Goal: Transaction & Acquisition: Purchase product/service

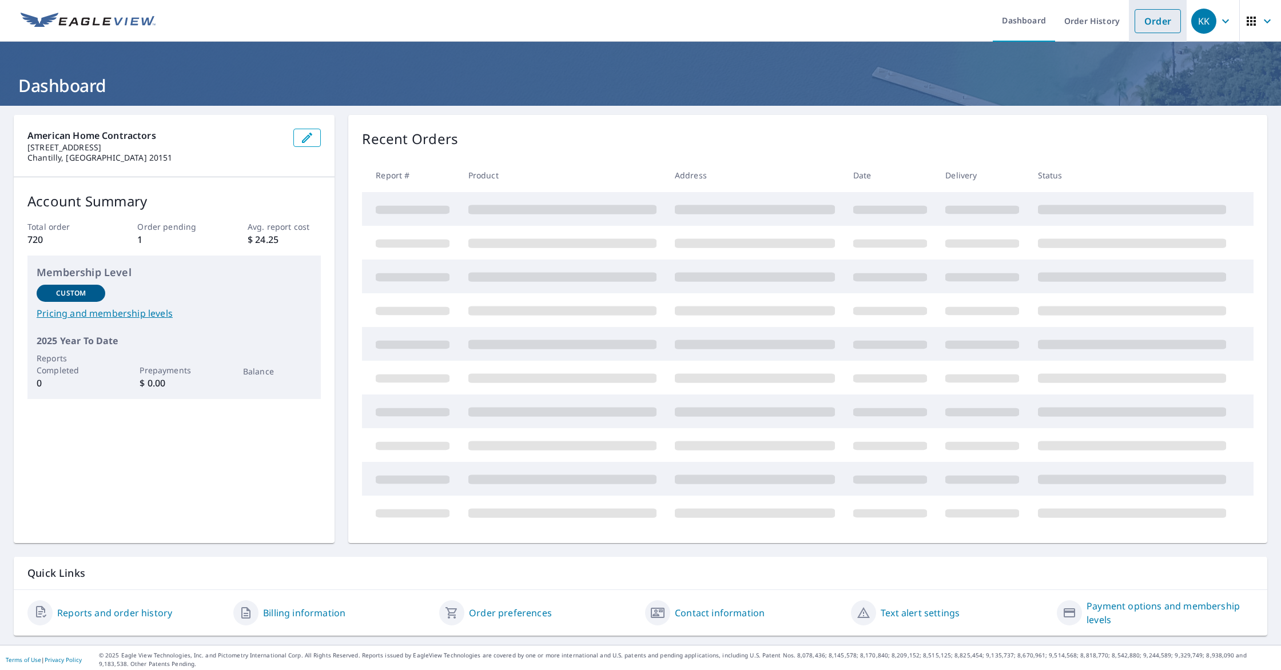
click at [1161, 27] on link "Order" at bounding box center [1157, 21] width 46 height 24
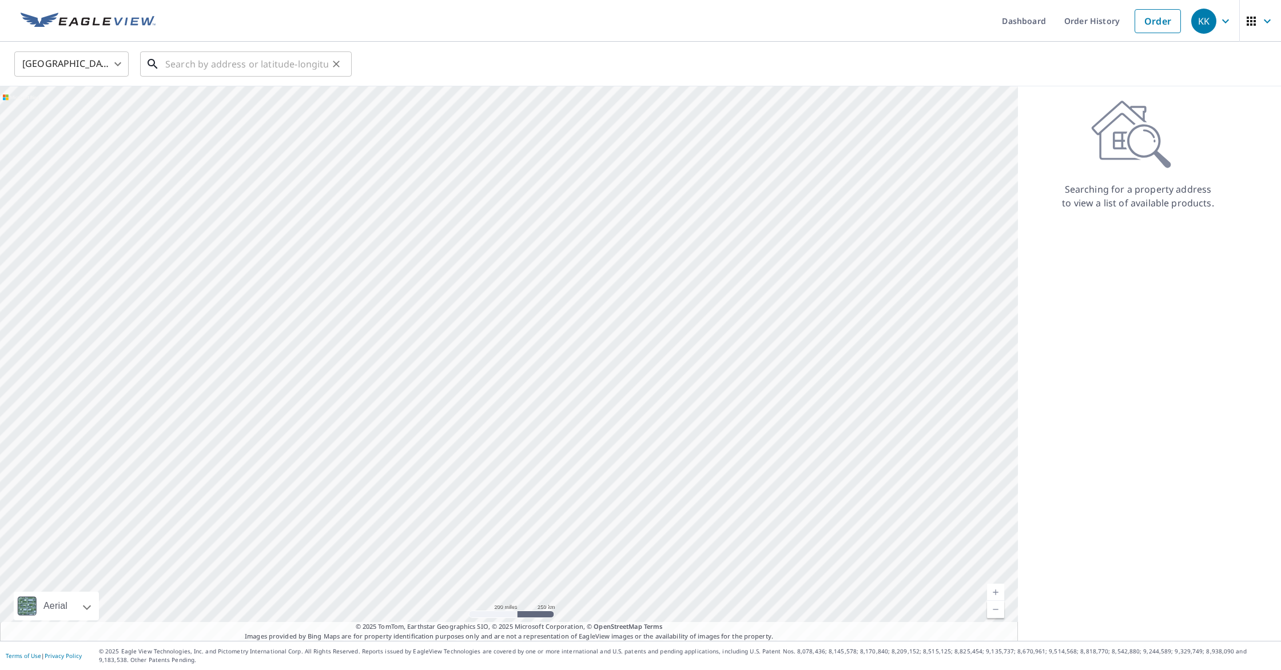
click at [212, 62] on input "text" at bounding box center [246, 64] width 163 height 32
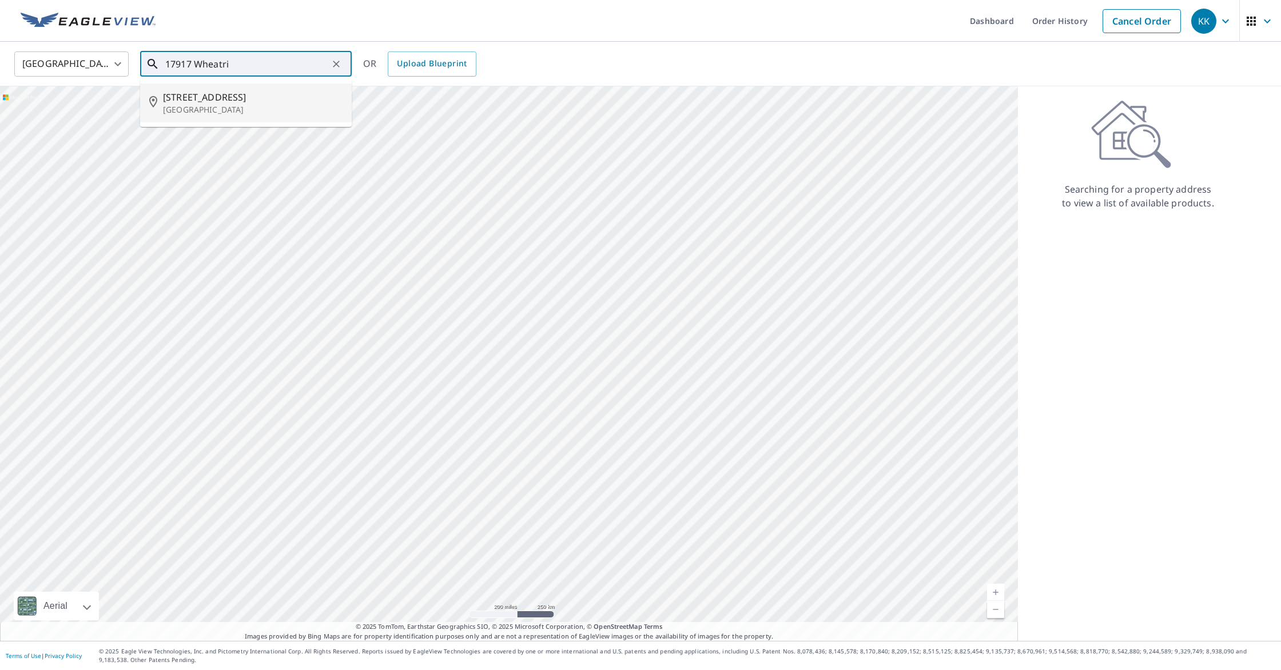
click at [204, 98] on span "[STREET_ADDRESS]" at bounding box center [253, 97] width 180 height 14
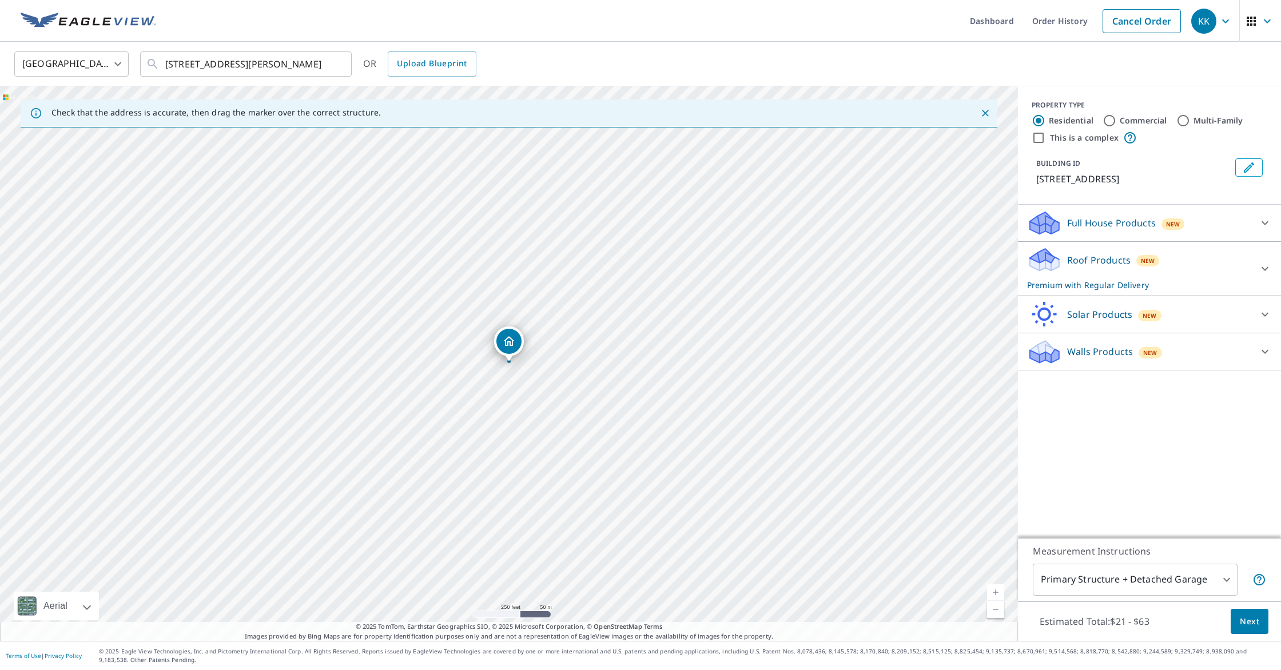
click at [1117, 282] on div "Roof Products New Premium with Regular Delivery" at bounding box center [1139, 268] width 224 height 45
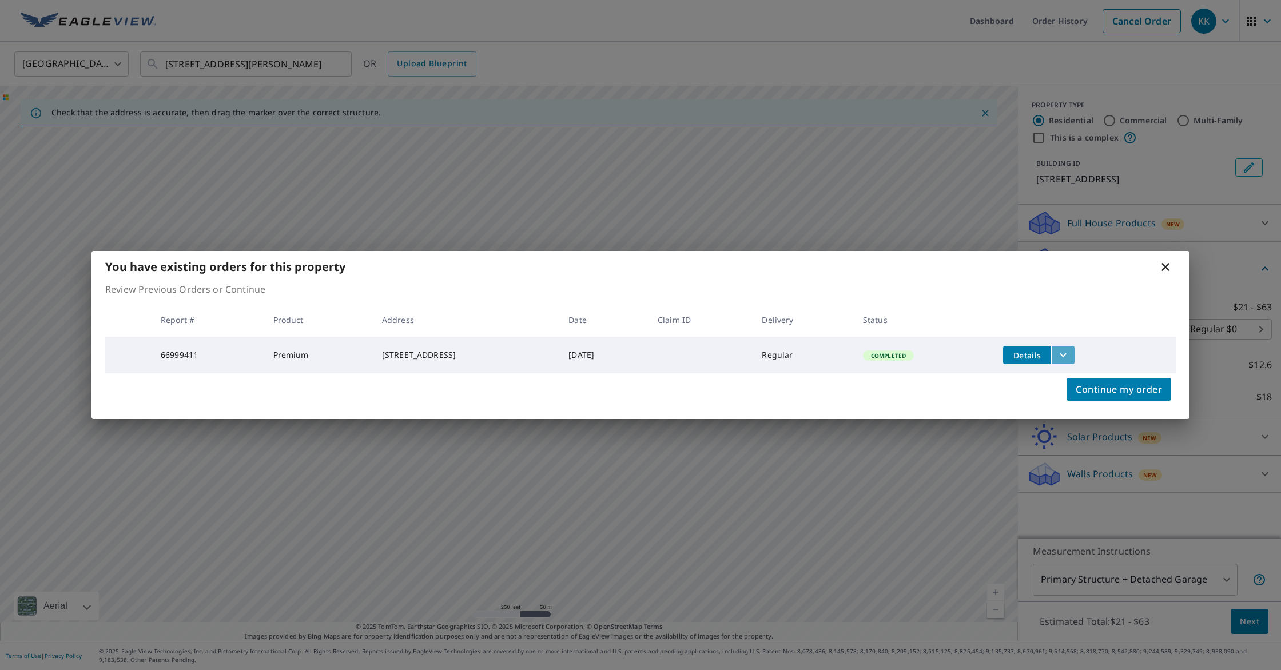
click at [1070, 348] on icon "filesDropdownBtn-66999411" at bounding box center [1063, 355] width 14 height 14
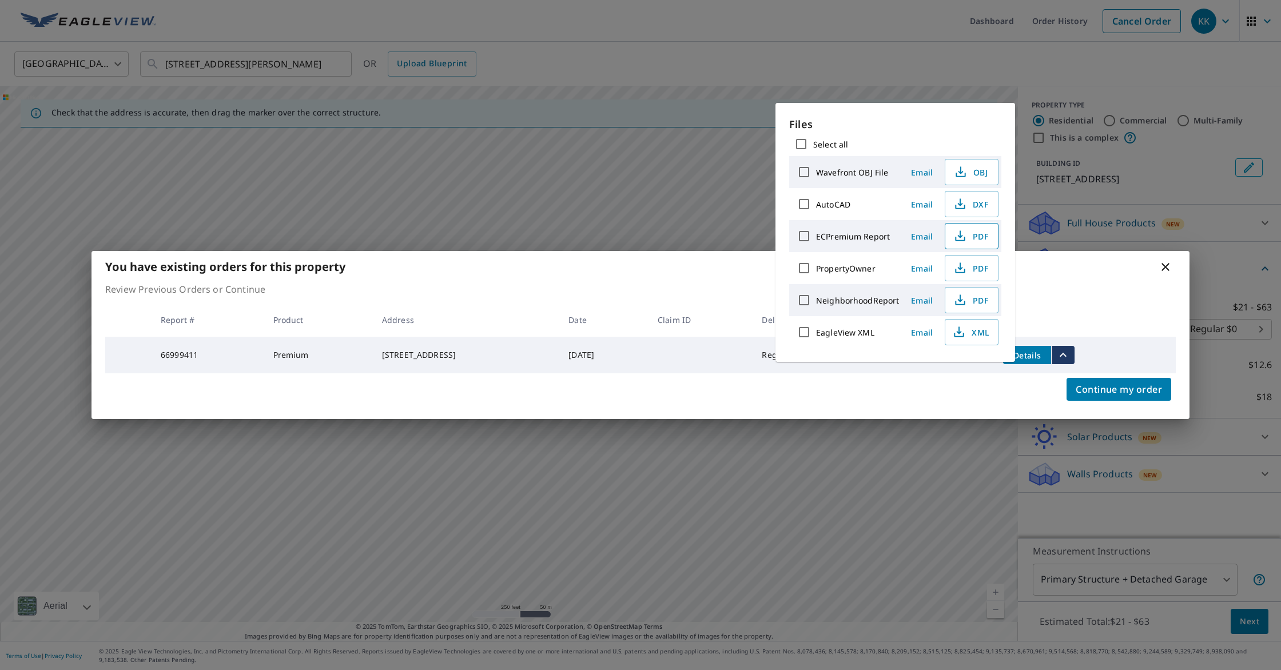
click at [959, 237] on icon "button" at bounding box center [959, 233] width 5 height 7
click at [1170, 260] on icon at bounding box center [1165, 267] width 14 height 14
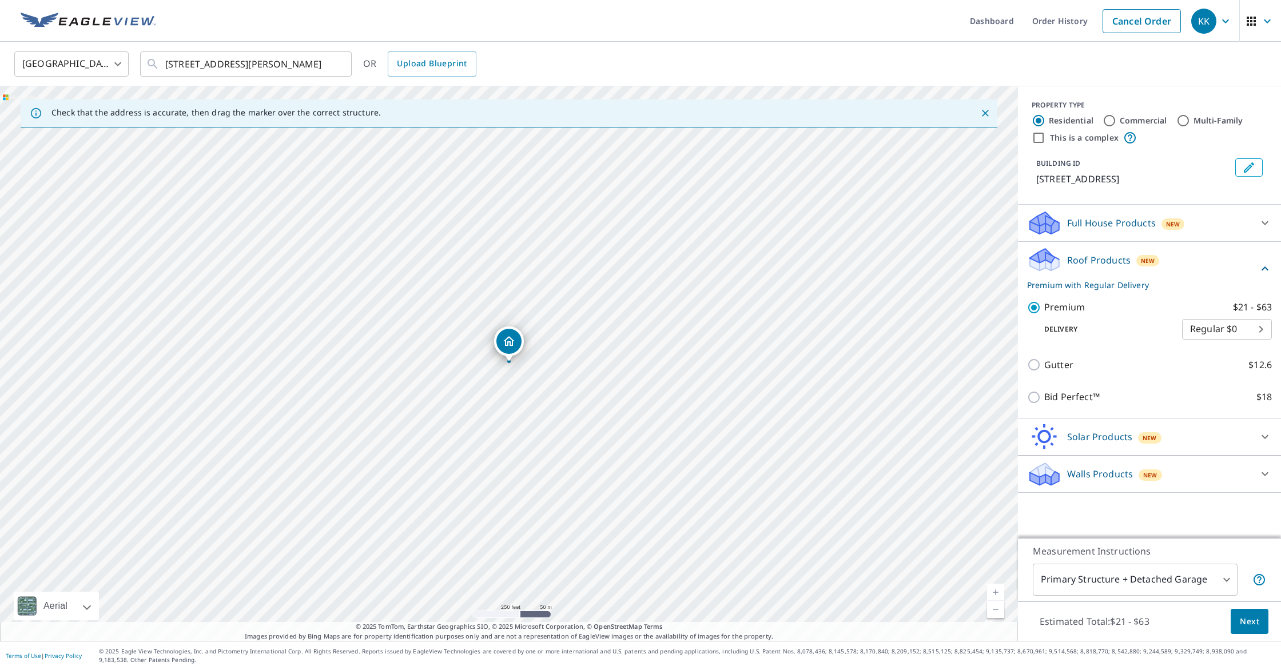
click at [1164, 267] on div "Roof Products New Premium with Regular Delivery" at bounding box center [1142, 268] width 231 height 45
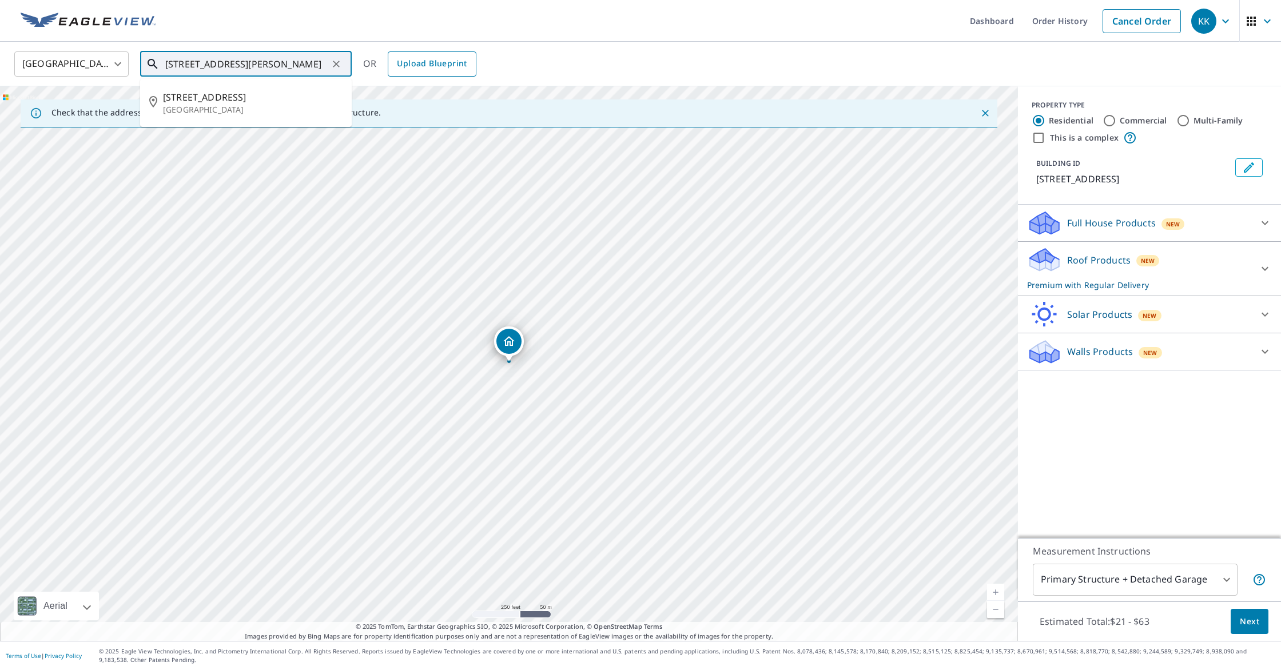
scroll to position [0, 39]
drag, startPoint x: 169, startPoint y: 62, endPoint x: 469, endPoint y: 74, distance: 300.4
click at [469, 74] on div "[GEOGRAPHIC_DATA] [GEOGRAPHIC_DATA] ​ [STREET_ADDRESS][PERSON_NAME] ​ [STREET_A…" at bounding box center [636, 63] width 1261 height 27
type input "1"
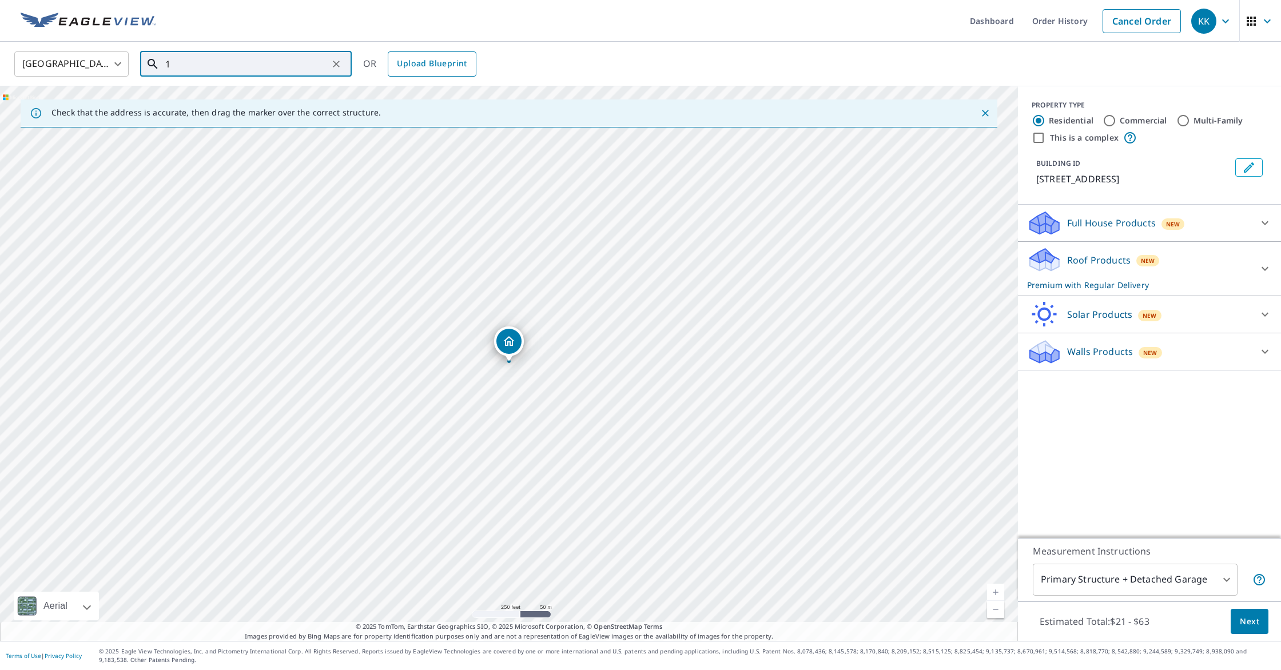
scroll to position [0, 0]
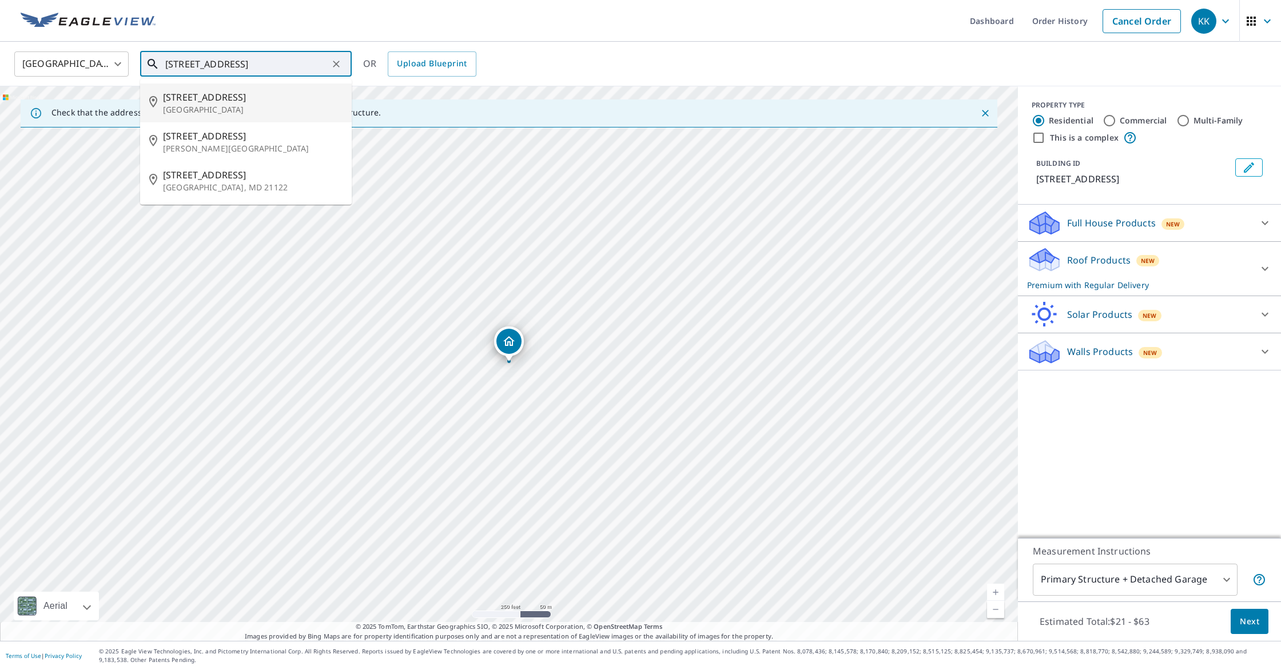
click at [228, 100] on span "[STREET_ADDRESS]" at bounding box center [253, 97] width 180 height 14
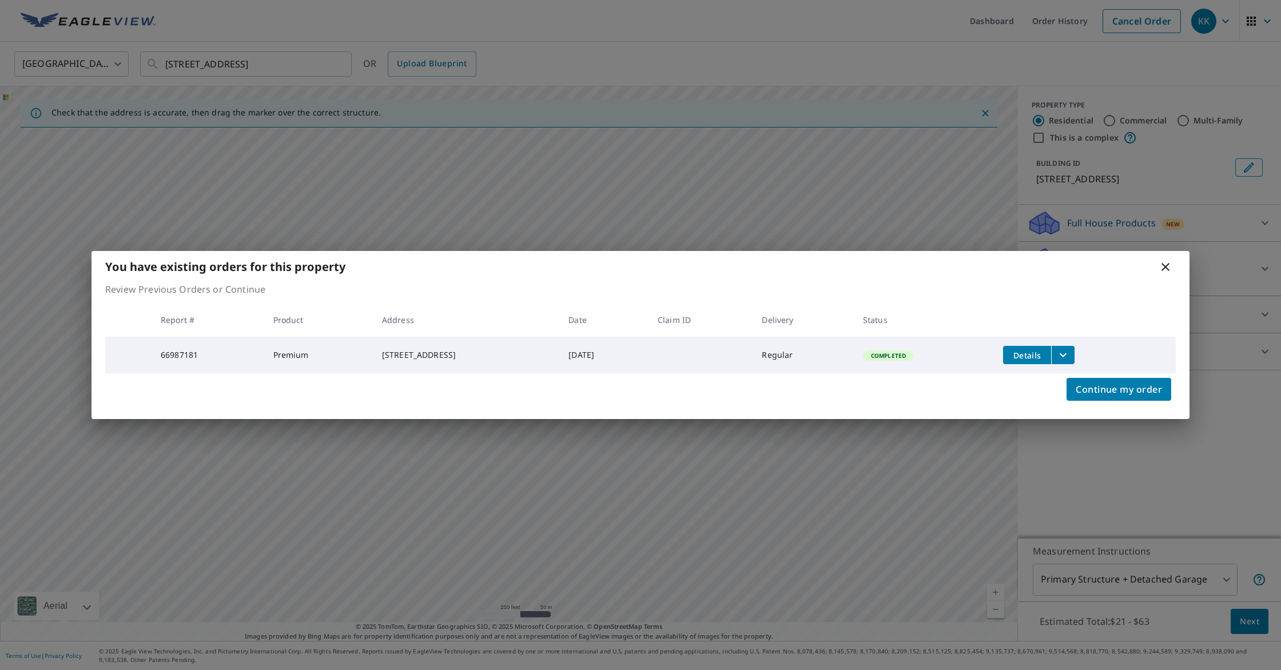
click at [1066, 353] on icon "filesDropdownBtn-66987181" at bounding box center [1062, 355] width 7 height 4
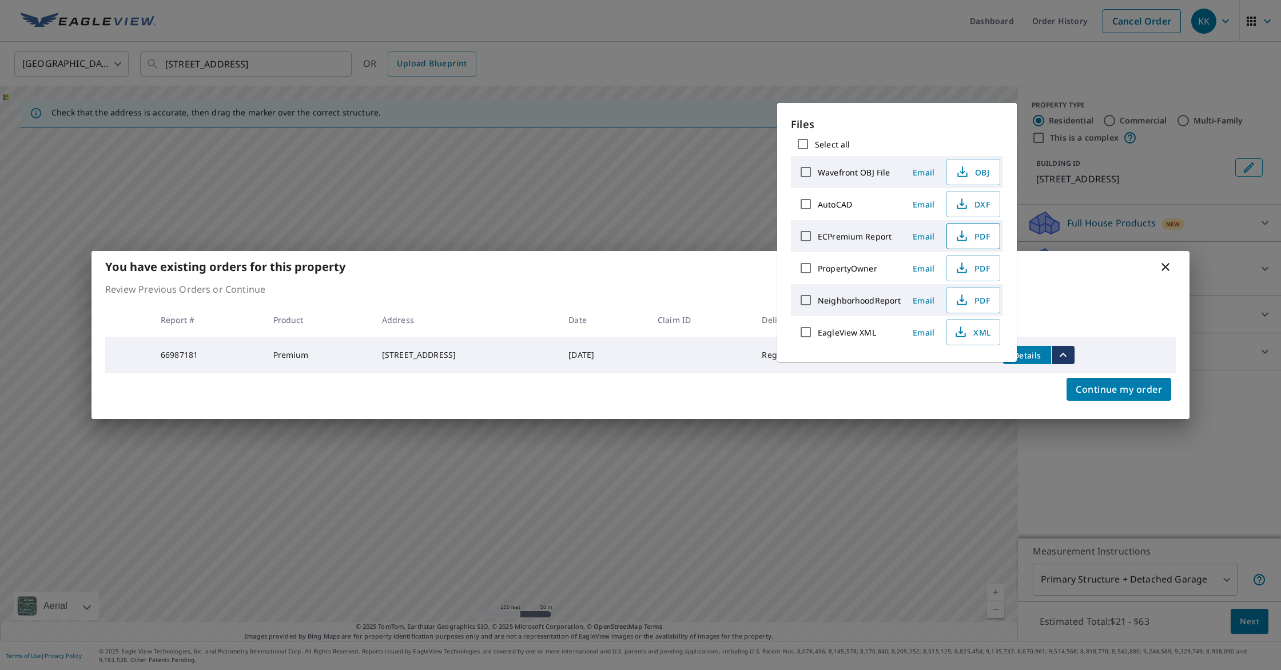
click at [966, 241] on icon "button" at bounding box center [962, 236] width 14 height 14
click at [600, 122] on div "You have existing orders for this property Review Previous Orders or Continue R…" at bounding box center [640, 335] width 1281 height 670
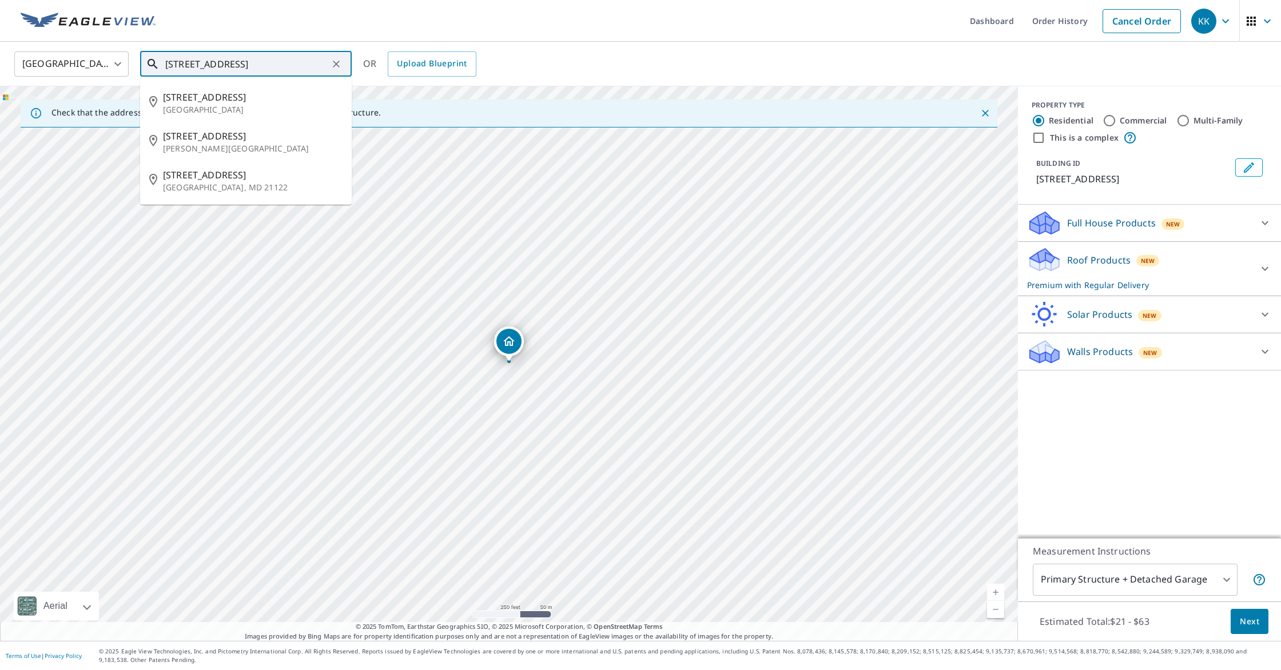
scroll to position [0, 9]
drag, startPoint x: 185, startPoint y: 61, endPoint x: 582, endPoint y: 76, distance: 397.7
click at [582, 76] on div "[GEOGRAPHIC_DATA] [GEOGRAPHIC_DATA] ​ [STREET_ADDRESS] ​ [STREET_ADDRESS][GEOGR…" at bounding box center [636, 63] width 1261 height 27
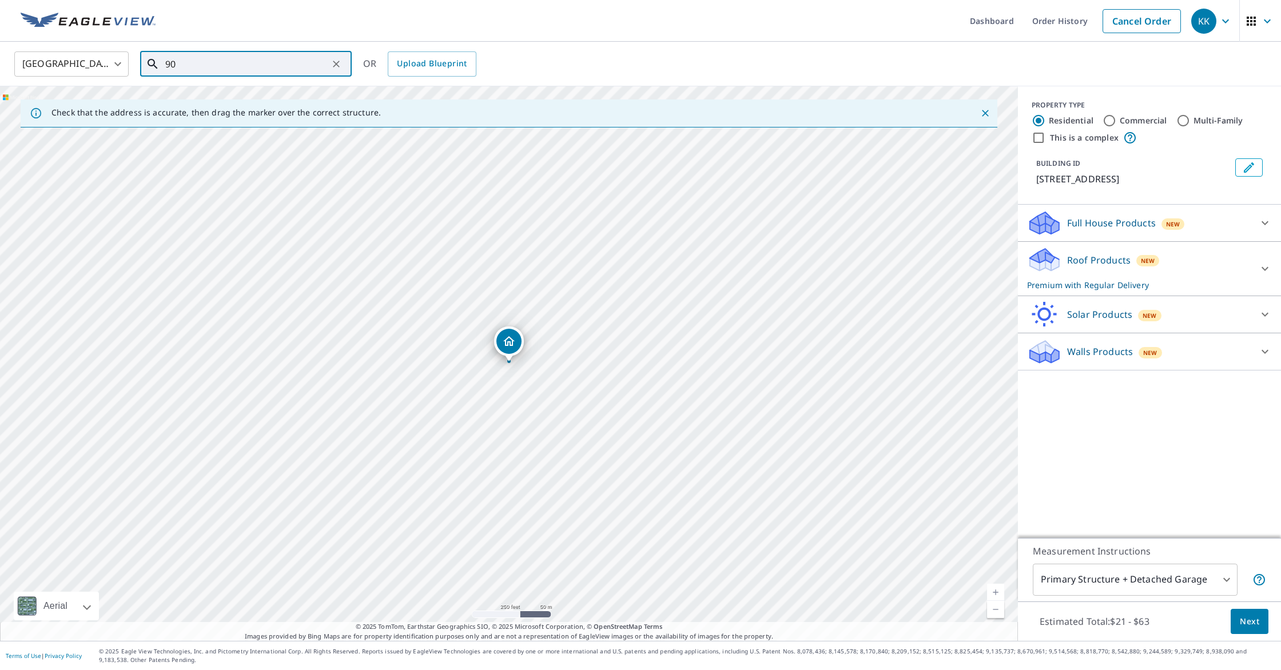
type input "9"
drag, startPoint x: 257, startPoint y: 61, endPoint x: 226, endPoint y: 53, distance: 32.3
click at [188, 59] on input "[STREET_ADDRESS]" at bounding box center [246, 64] width 163 height 32
click at [994, 592] on link "Current Level 17, Zoom In" at bounding box center [995, 592] width 17 height 17
click at [995, 592] on link "Current Level 18, Zoom In" at bounding box center [995, 592] width 17 height 17
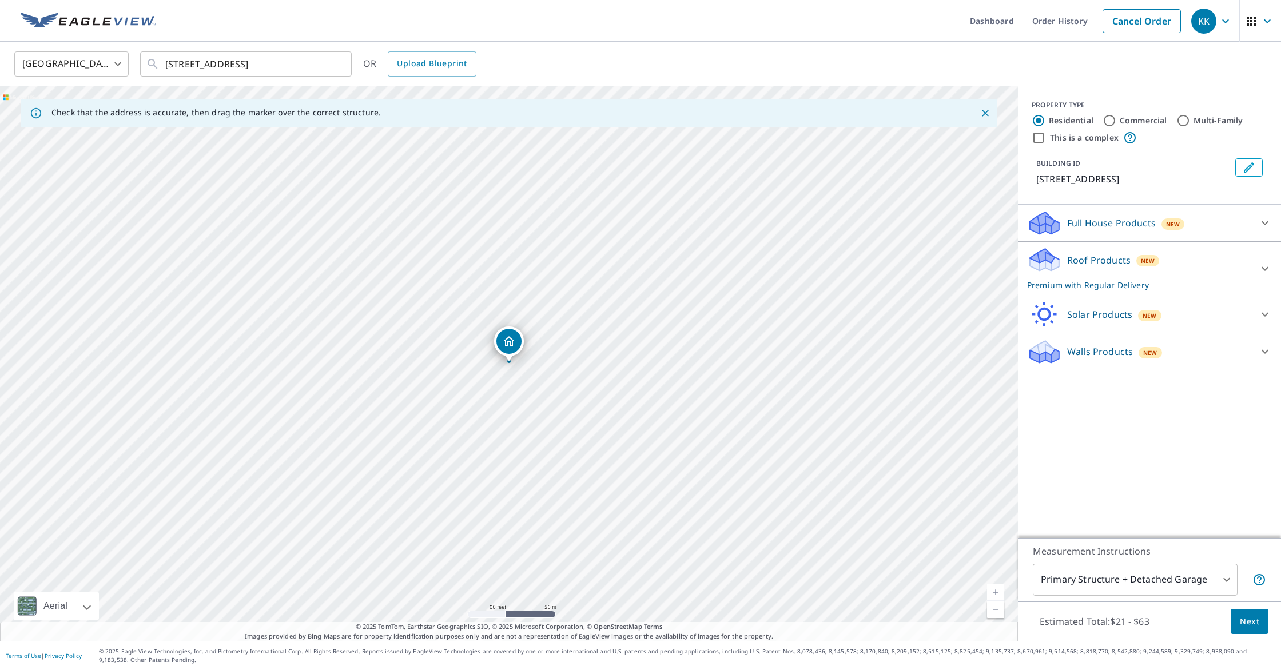
click at [995, 592] on link "Current Level 19, Zoom In" at bounding box center [995, 592] width 17 height 17
drag, startPoint x: 509, startPoint y: 340, endPoint x: 524, endPoint y: 344, distance: 14.7
drag, startPoint x: 509, startPoint y: 343, endPoint x: 500, endPoint y: 340, distance: 9.6
click at [319, 65] on input "[STREET_ADDRESS]" at bounding box center [246, 64] width 163 height 32
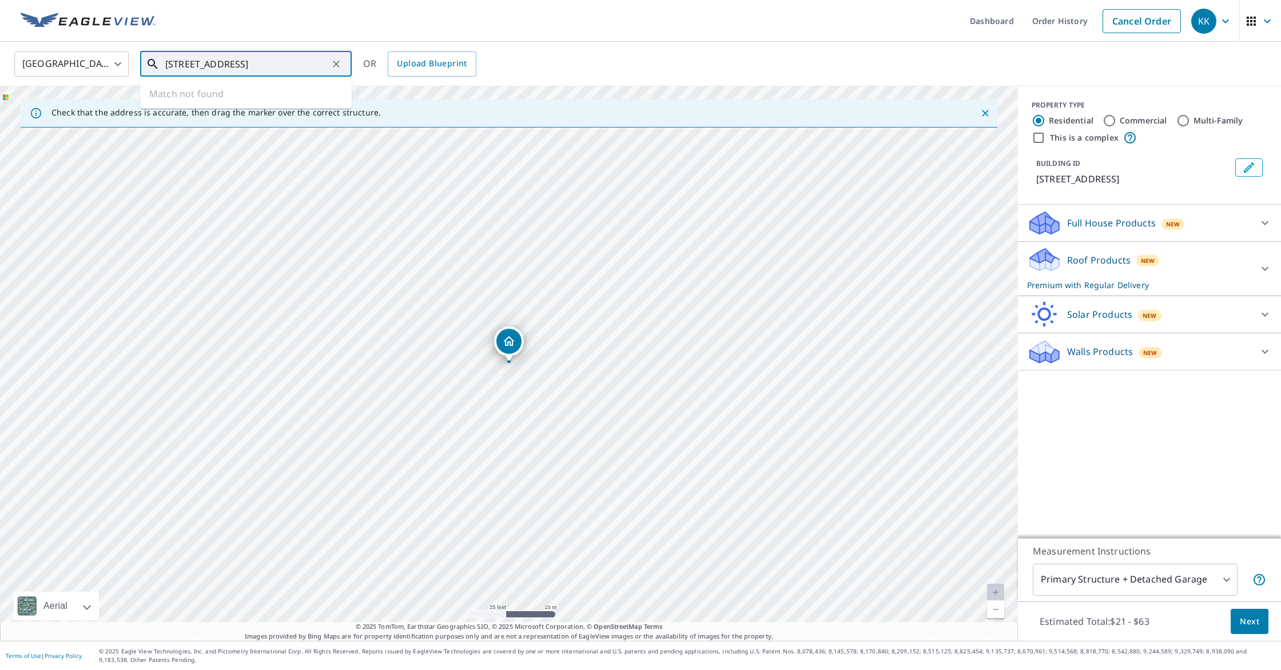
type input "[STREET_ADDRESS]"
click at [1085, 277] on div "Roof Products New Premium with Regular Delivery" at bounding box center [1139, 268] width 224 height 45
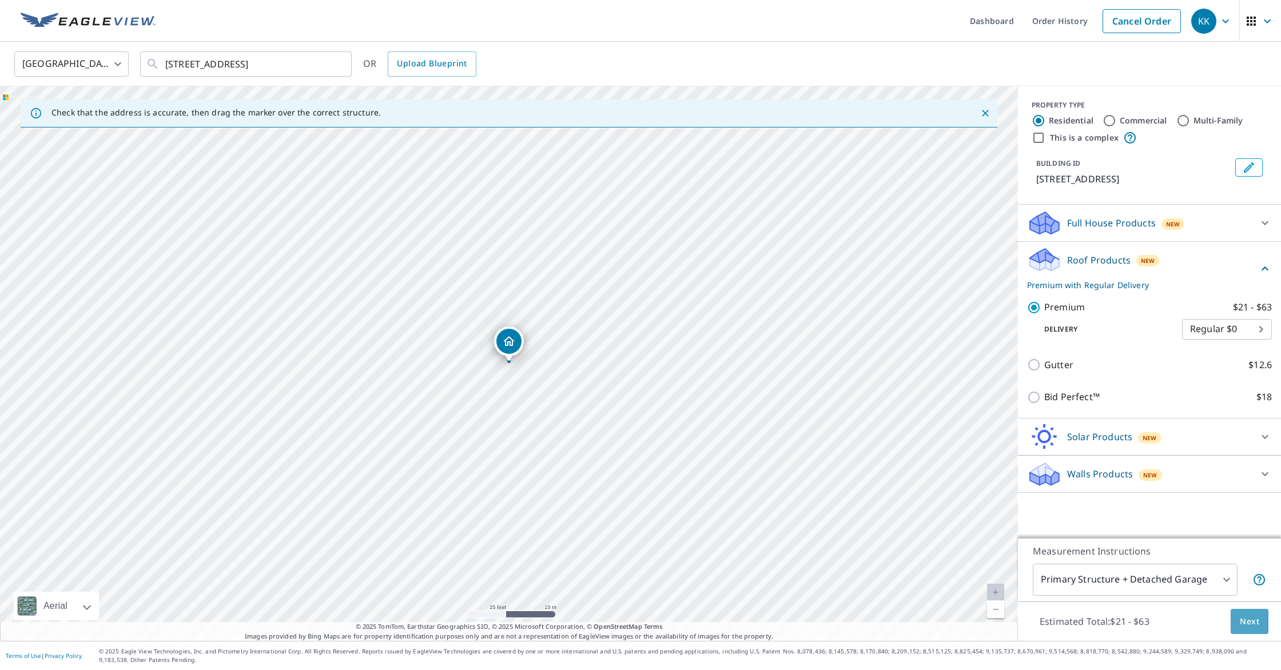
click at [1246, 623] on span "Next" at bounding box center [1249, 622] width 19 height 14
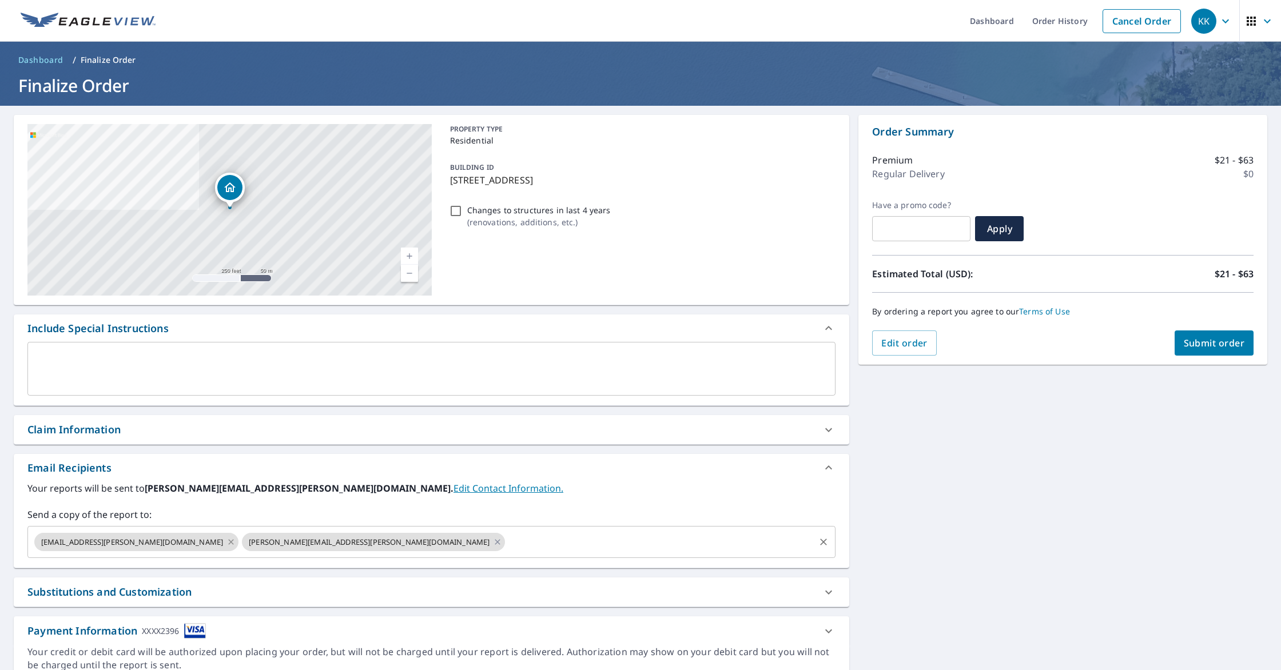
click at [226, 543] on icon at bounding box center [230, 542] width 9 height 13
click at [287, 543] on icon at bounding box center [289, 541] width 5 height 5
checkbox input "true"
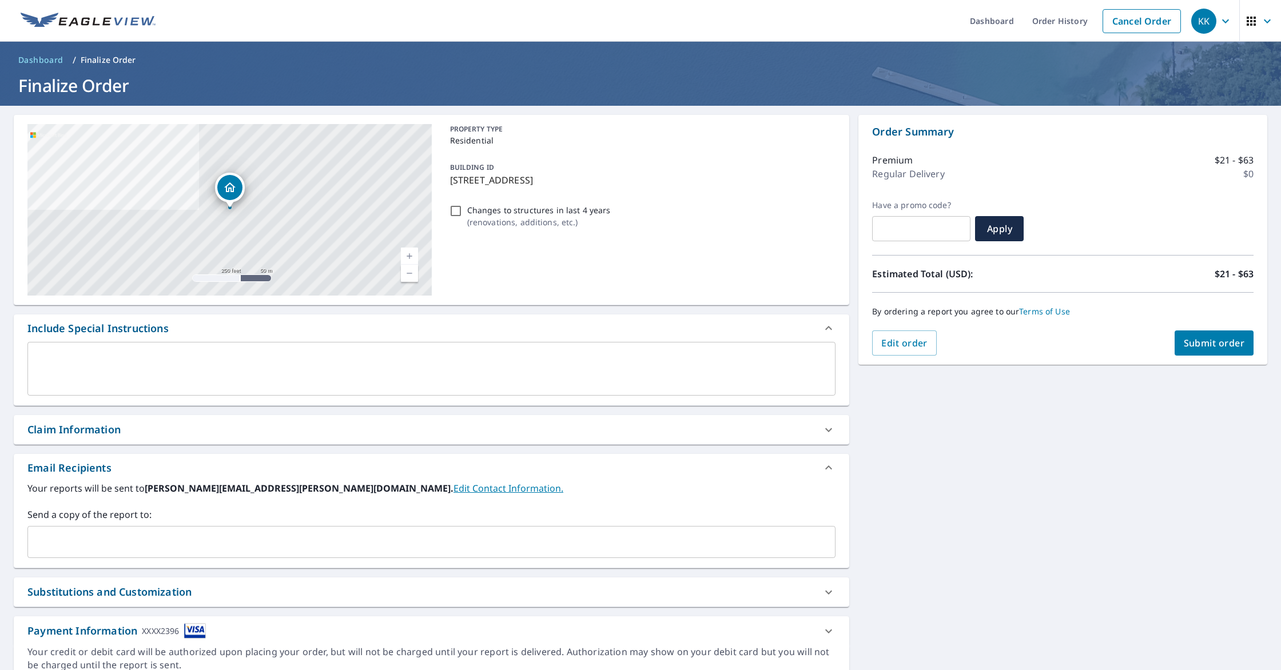
click at [103, 538] on input "text" at bounding box center [423, 542] width 780 height 22
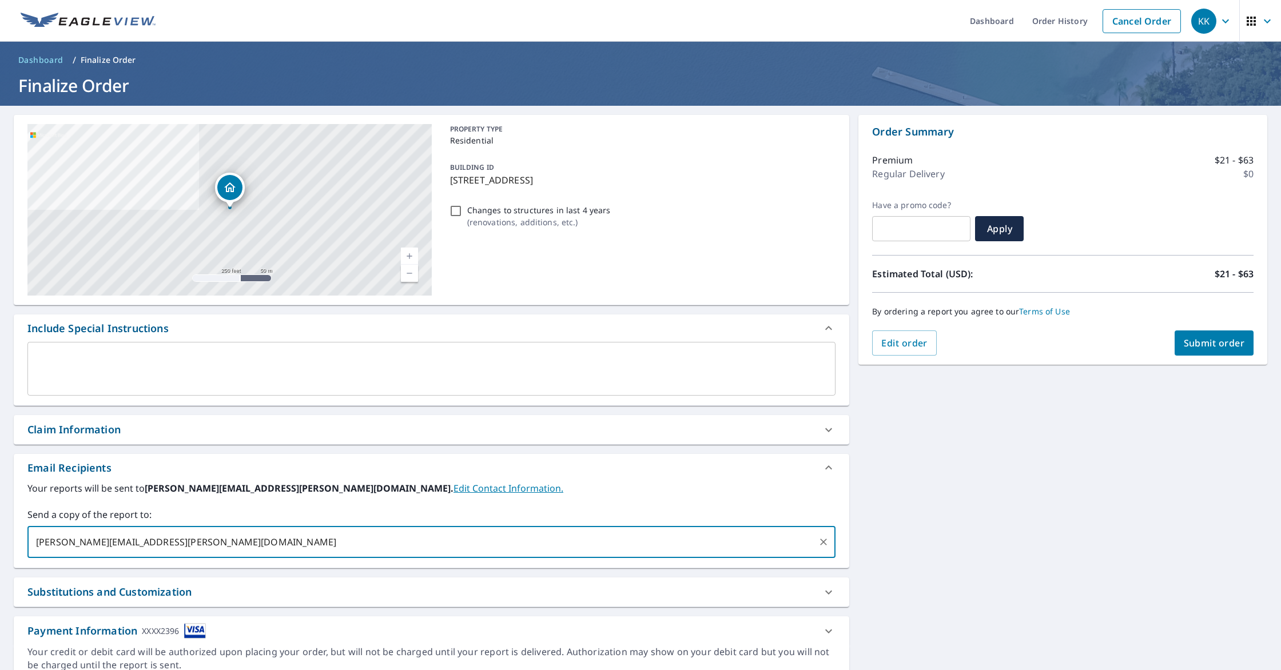
type input "[PERSON_NAME][EMAIL_ADDRESS][PERSON_NAME][DOMAIN_NAME]"
click at [1198, 338] on span "Submit order" at bounding box center [1214, 343] width 61 height 13
checkbox input "true"
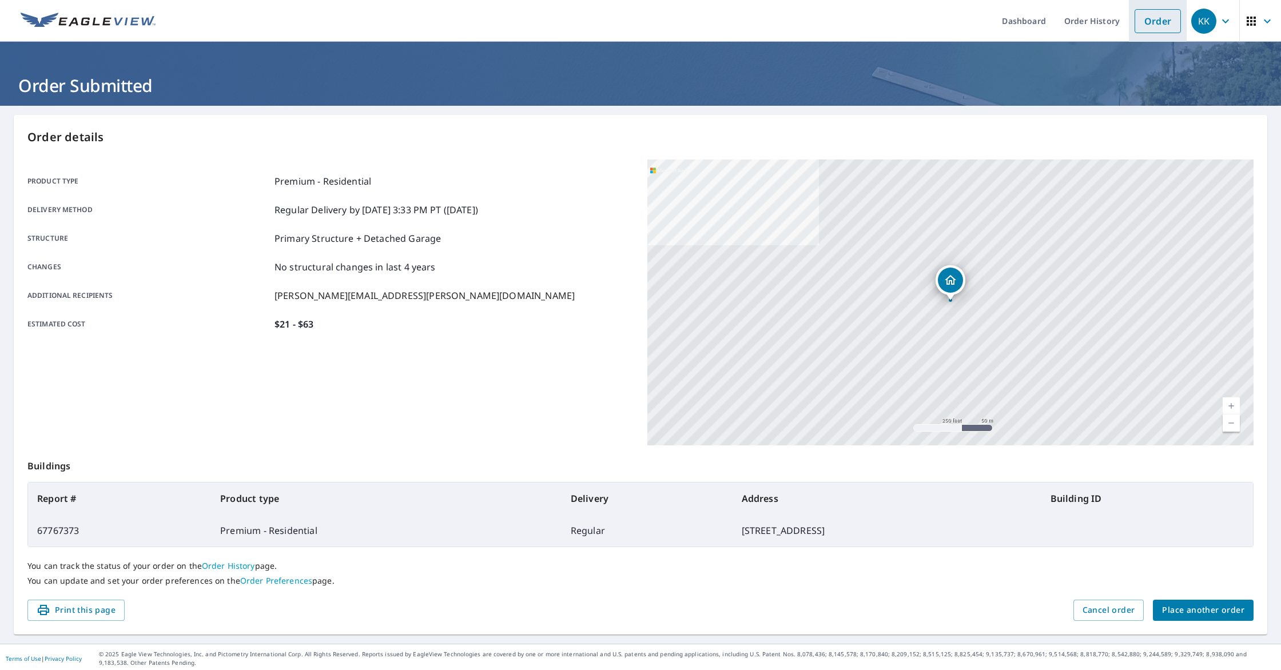
click at [1165, 27] on link "Order" at bounding box center [1157, 21] width 46 height 24
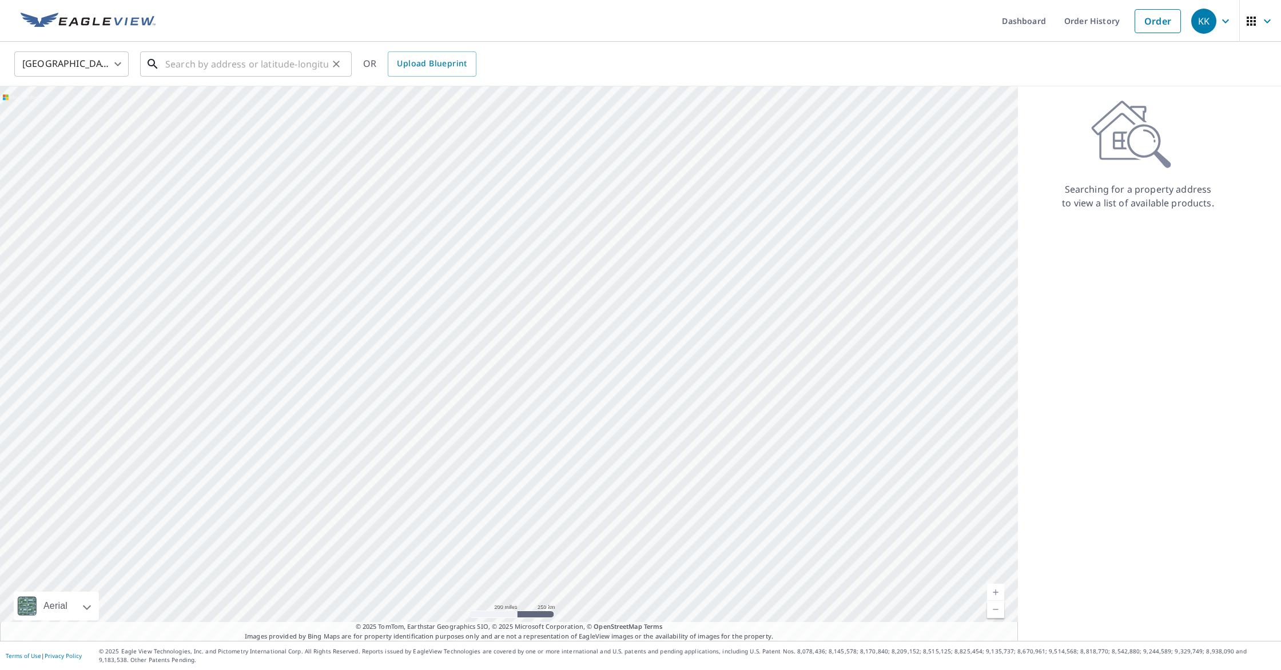
click at [201, 69] on input "text" at bounding box center [246, 64] width 163 height 32
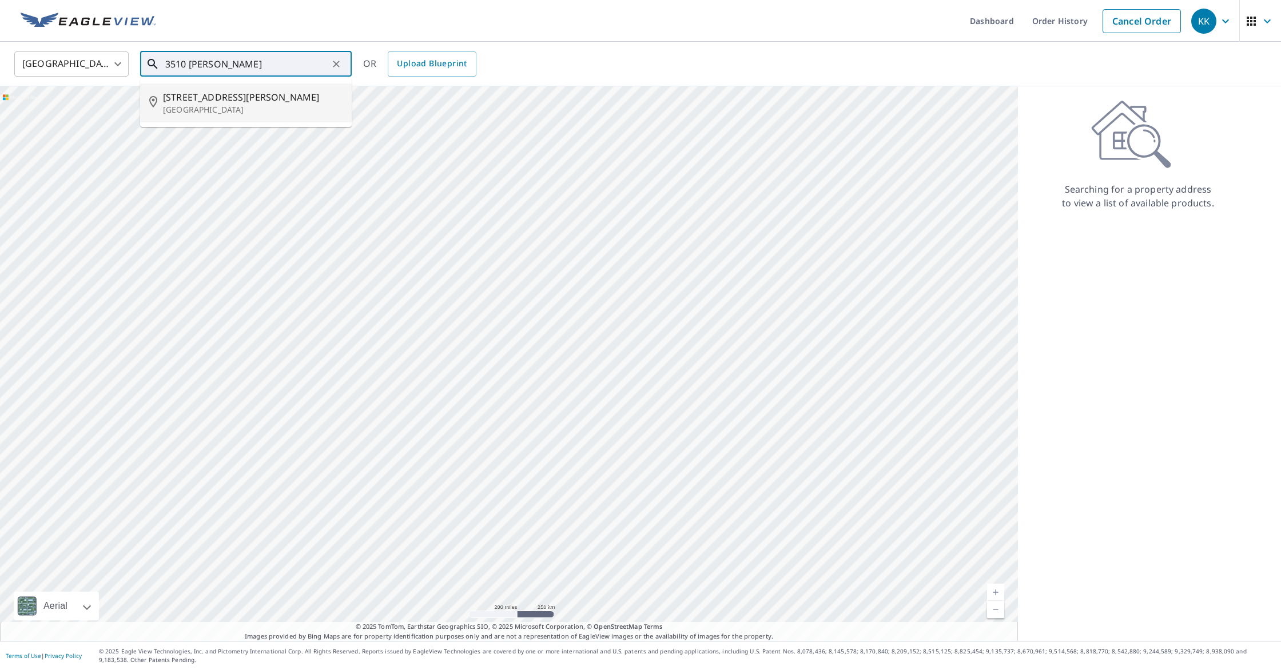
click at [216, 98] on span "[STREET_ADDRESS][PERSON_NAME]" at bounding box center [253, 97] width 180 height 14
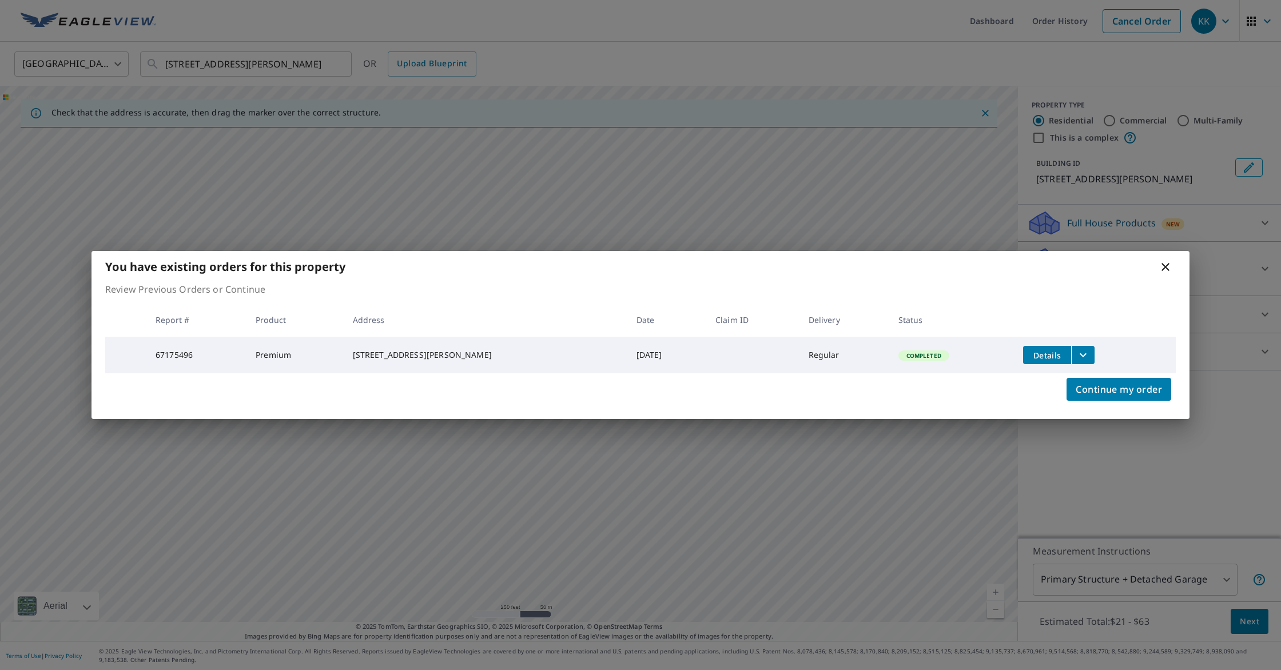
click at [1090, 356] on icon "filesDropdownBtn-67175496" at bounding box center [1083, 355] width 14 height 14
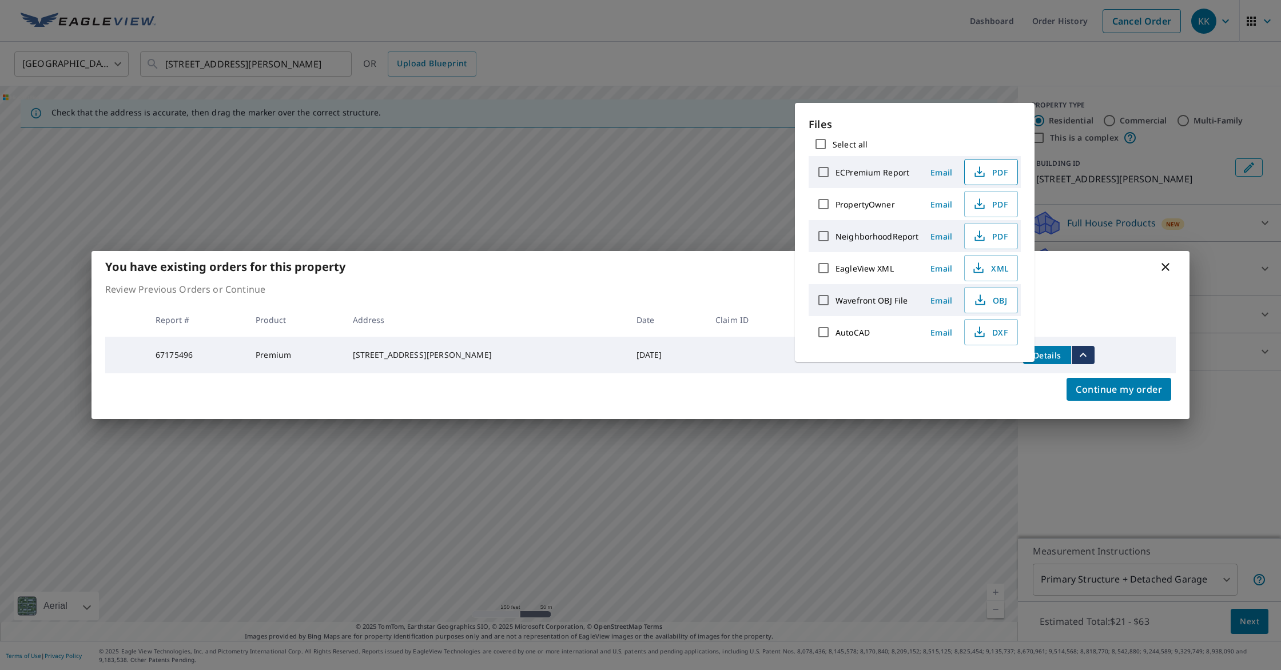
click at [979, 166] on icon "button" at bounding box center [980, 172] width 14 height 14
click at [1159, 267] on icon at bounding box center [1165, 267] width 14 height 14
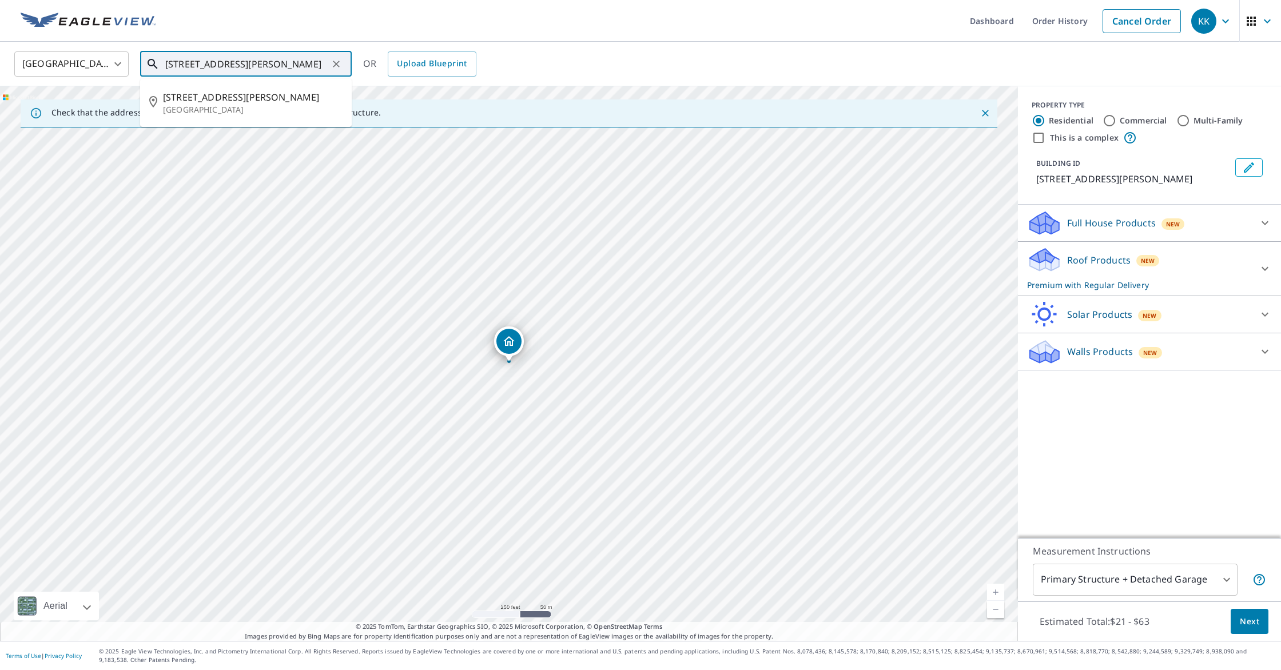
scroll to position [0, 19]
drag, startPoint x: 170, startPoint y: 66, endPoint x: 576, endPoint y: 89, distance: 406.6
click at [576, 89] on div "[GEOGRAPHIC_DATA] [GEOGRAPHIC_DATA] ​ [STREET_ADDRESS][PERSON_NAME] ​ [STREET_A…" at bounding box center [640, 341] width 1281 height 599
type input "3"
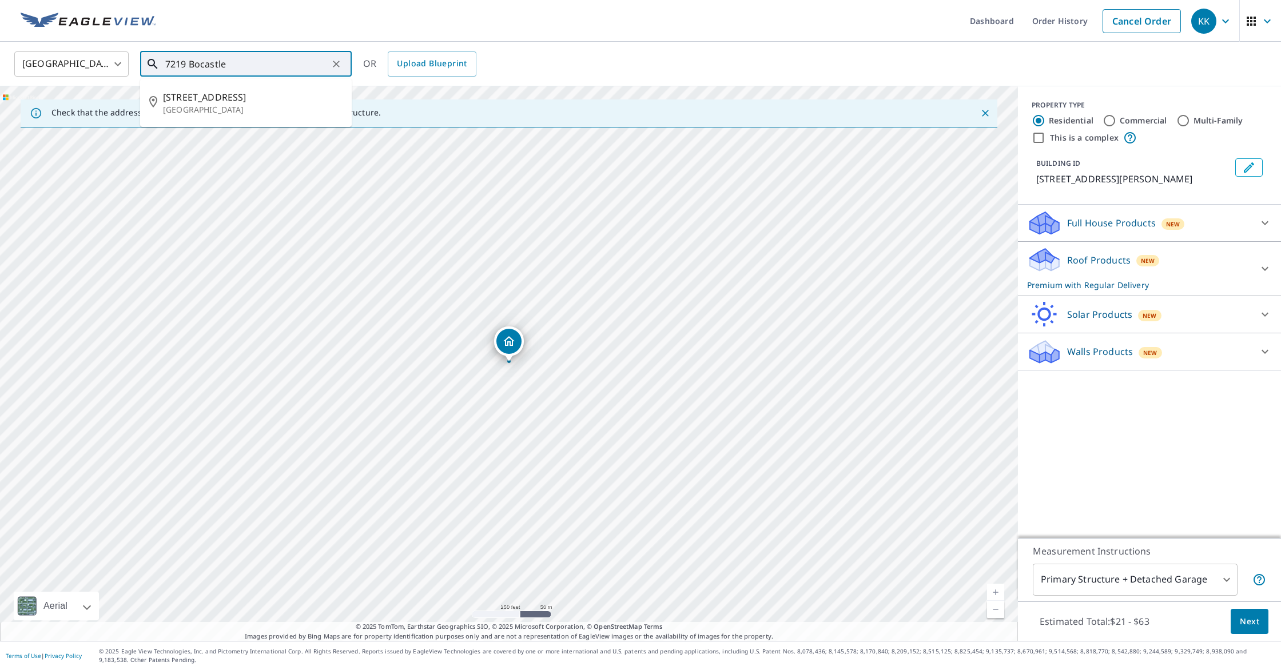
type input "7219 Bocastle"
drag, startPoint x: 261, startPoint y: 66, endPoint x: 106, endPoint y: 58, distance: 155.7
click at [106, 58] on div "[GEOGRAPHIC_DATA] [GEOGRAPHIC_DATA] ​ 7219 Bocastle ​ [STREET_ADDRESS] OR Uploa…" at bounding box center [636, 63] width 1261 height 27
click at [228, 95] on span "[STREET_ADDRESS]" at bounding box center [253, 97] width 180 height 14
type input "[STREET_ADDRESS]"
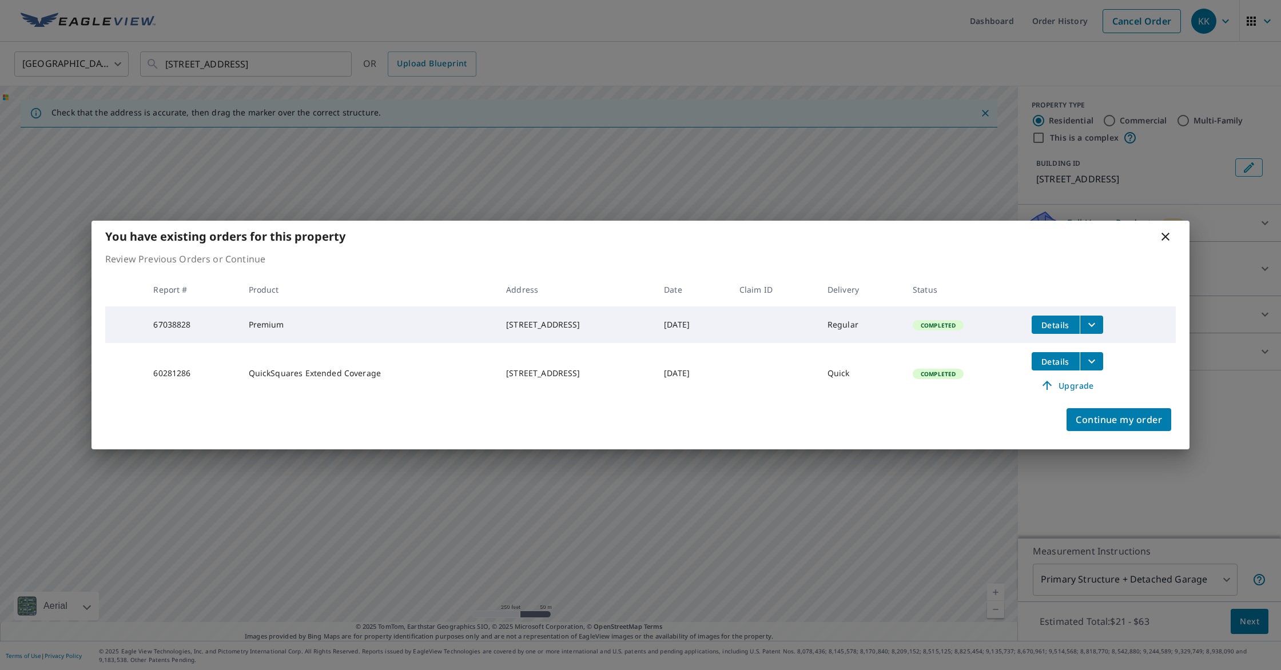
click at [1095, 323] on icon "filesDropdownBtn-67038828" at bounding box center [1091, 325] width 7 height 4
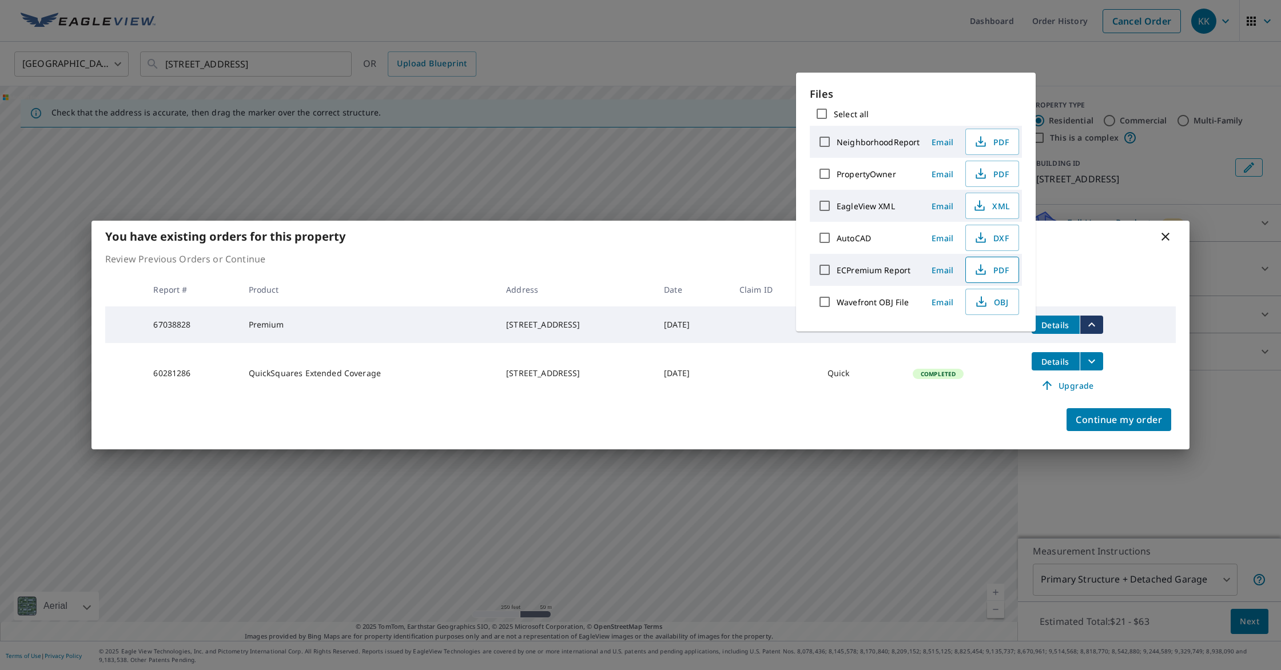
click at [978, 265] on icon "button" at bounding box center [981, 270] width 14 height 14
